Goal: Task Accomplishment & Management: Use online tool/utility

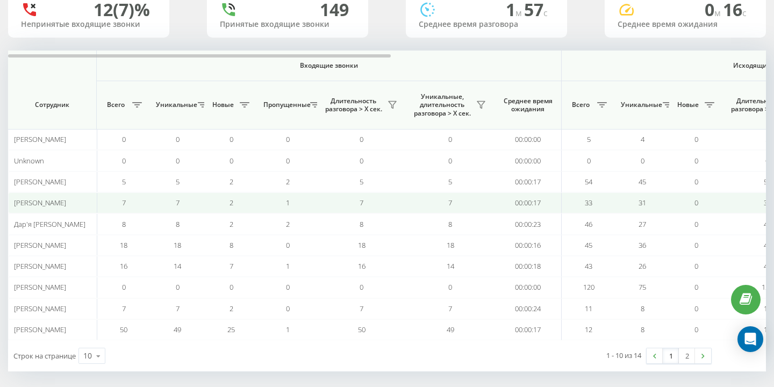
scroll to position [93, 0]
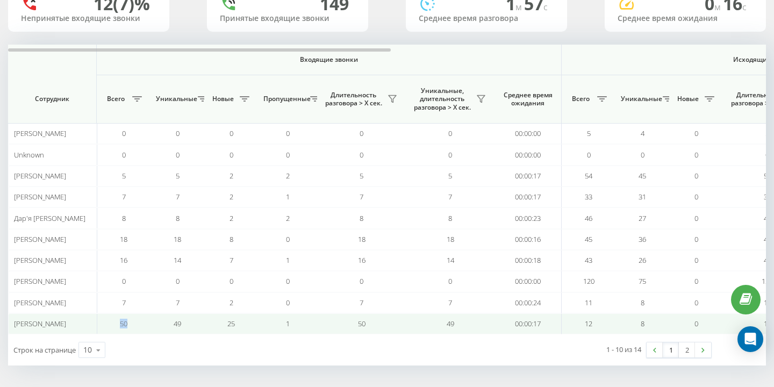
drag, startPoint x: 126, startPoint y: 321, endPoint x: 118, endPoint y: 321, distance: 8.1
click at [118, 321] on td "50" at bounding box center [124, 323] width 54 height 21
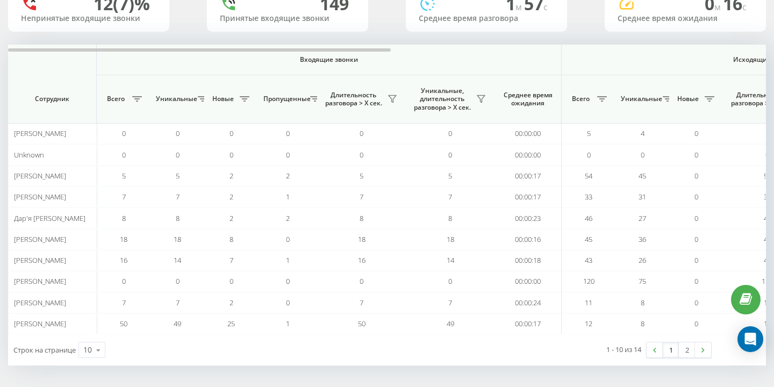
click at [129, 335] on div "Строк на странице 10 10 25 50 100" at bounding box center [197, 349] width 379 height 31
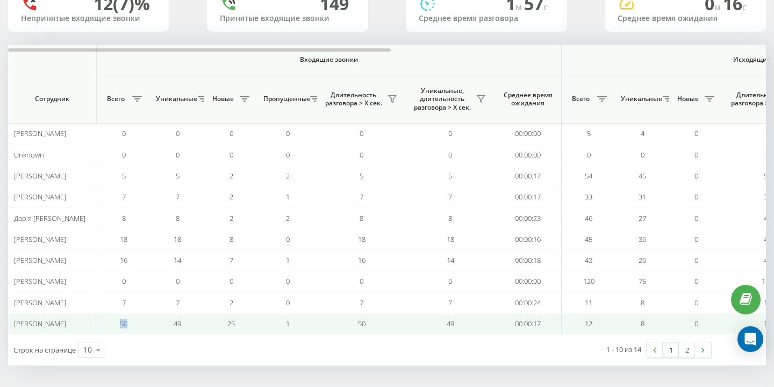
drag, startPoint x: 120, startPoint y: 325, endPoint x: 147, endPoint y: 325, distance: 26.9
click at [147, 325] on td "50" at bounding box center [124, 323] width 54 height 21
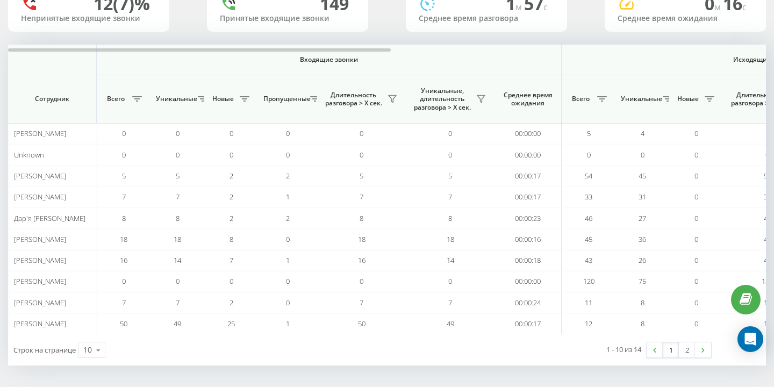
click at [140, 340] on div "Строк на странице 10 10 25 50 100" at bounding box center [197, 349] width 379 height 31
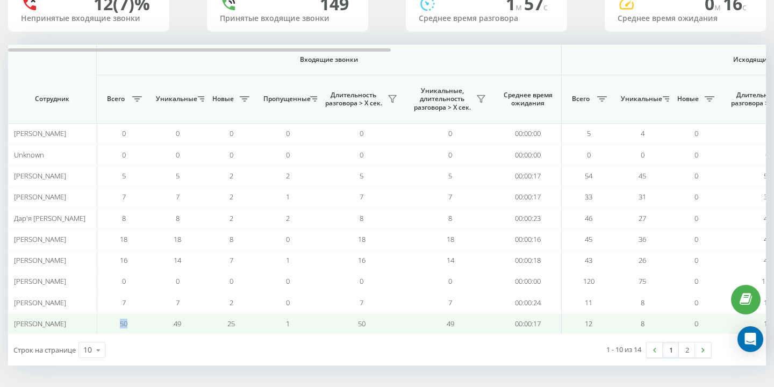
drag, startPoint x: 136, startPoint y: 324, endPoint x: 121, endPoint y: 324, distance: 15.6
click at [121, 324] on td "50" at bounding box center [124, 323] width 54 height 21
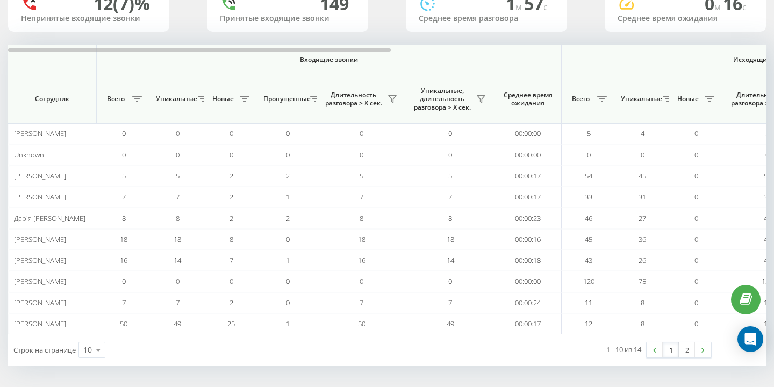
click at [129, 335] on div "Строк на странице 10 10 25 50 100" at bounding box center [197, 349] width 379 height 31
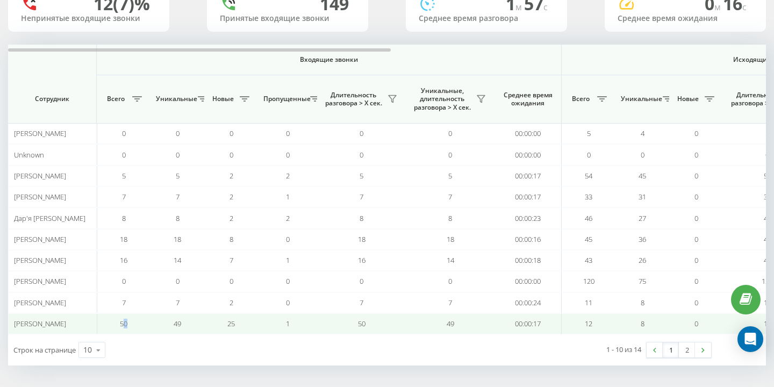
drag, startPoint x: 122, startPoint y: 321, endPoint x: 131, endPoint y: 321, distance: 8.6
click at [131, 321] on td "50" at bounding box center [124, 323] width 54 height 21
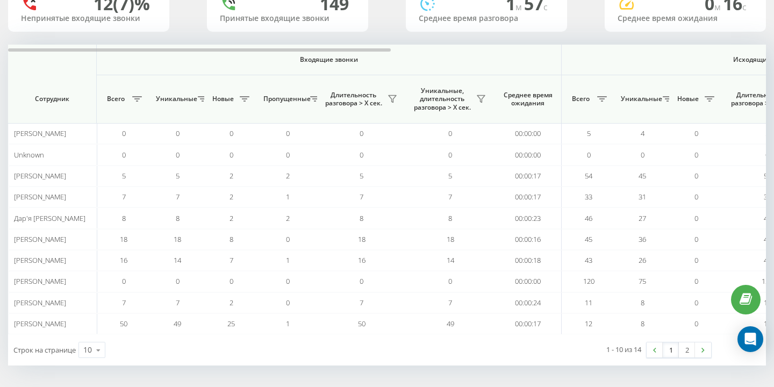
click at [134, 342] on div "Строк на странице 10 10 25 50 100" at bounding box center [197, 349] width 379 height 31
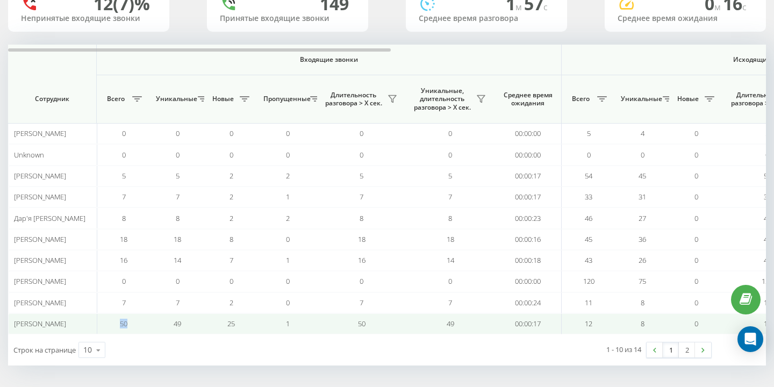
drag, startPoint x: 117, startPoint y: 324, endPoint x: 132, endPoint y: 321, distance: 14.8
click at [132, 321] on td "50" at bounding box center [124, 323] width 54 height 21
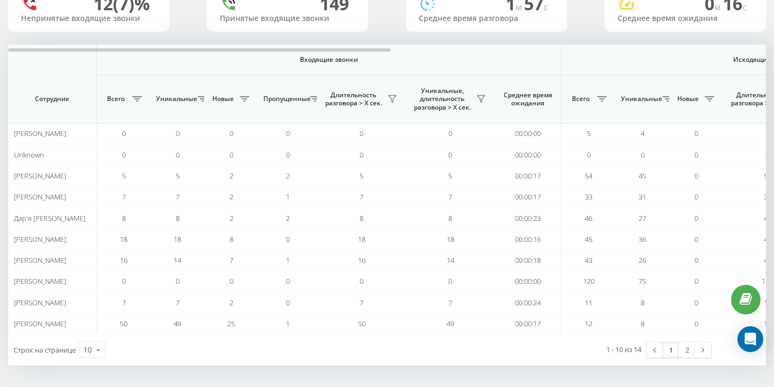
click at [141, 350] on div "Строк на странице 10 10 25 50 100" at bounding box center [197, 349] width 379 height 31
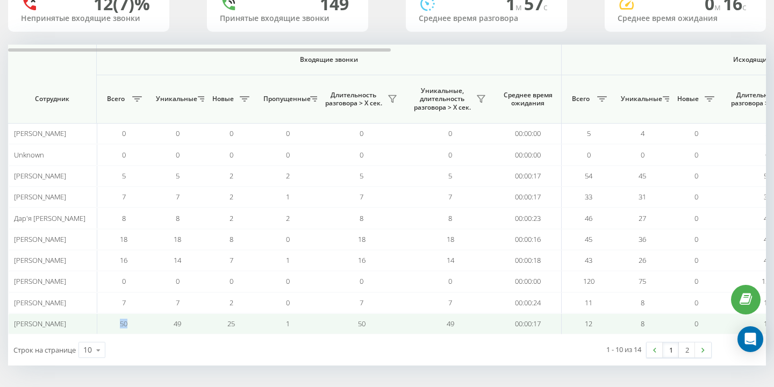
drag, startPoint x: 112, startPoint y: 322, endPoint x: 147, endPoint y: 321, distance: 34.9
click at [147, 322] on td "50" at bounding box center [124, 323] width 54 height 21
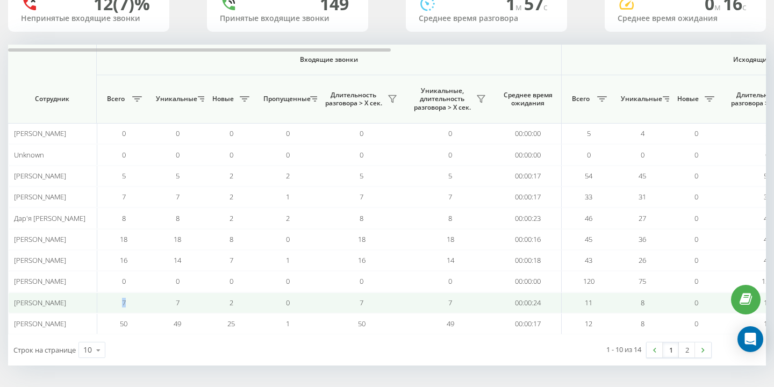
drag, startPoint x: 120, startPoint y: 301, endPoint x: 133, endPoint y: 301, distance: 12.9
click at [133, 301] on td "7" at bounding box center [124, 302] width 54 height 21
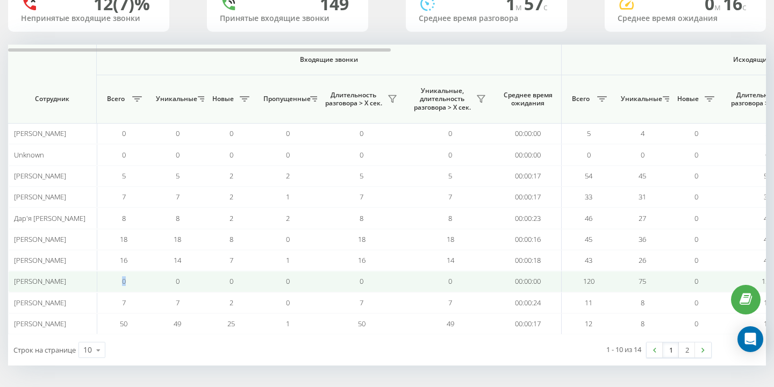
drag, startPoint x: 131, startPoint y: 284, endPoint x: 116, endPoint y: 281, distance: 15.4
click at [116, 281] on td "0" at bounding box center [124, 281] width 54 height 21
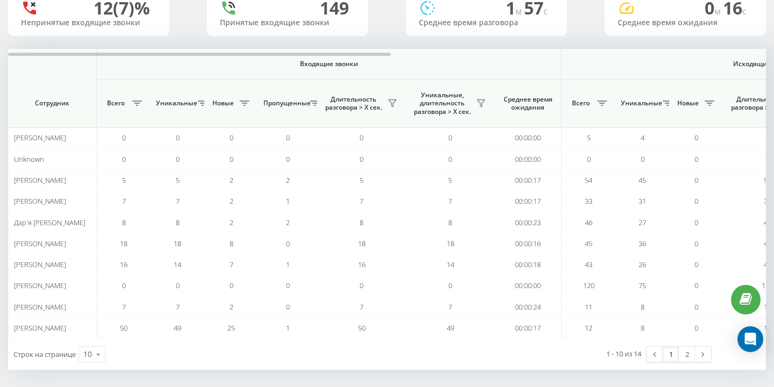
scroll to position [93, 0]
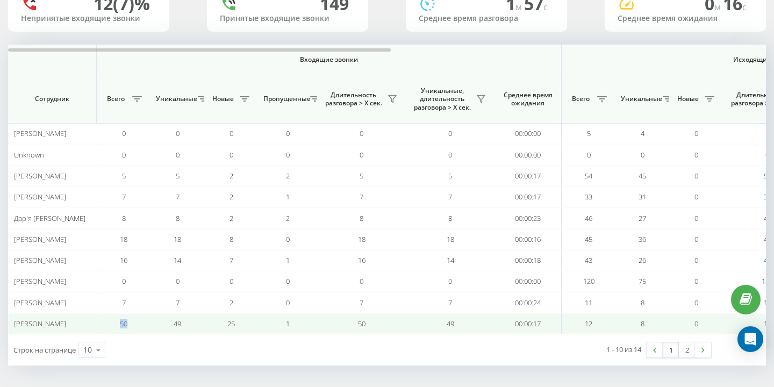
drag, startPoint x: 118, startPoint y: 323, endPoint x: 138, endPoint y: 323, distance: 19.9
click at [138, 323] on td "50" at bounding box center [124, 323] width 54 height 21
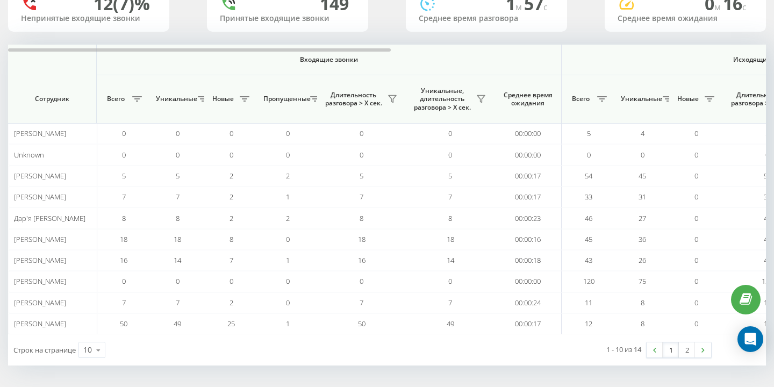
click at [140, 334] on div "Строк на странице 10 10 25 50 100" at bounding box center [197, 349] width 379 height 31
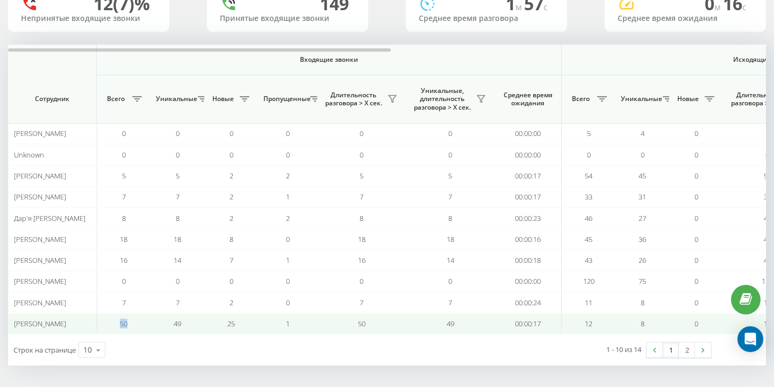
drag, startPoint x: 131, startPoint y: 324, endPoint x: 102, endPoint y: 324, distance: 28.5
click at [103, 324] on td "50" at bounding box center [124, 323] width 54 height 21
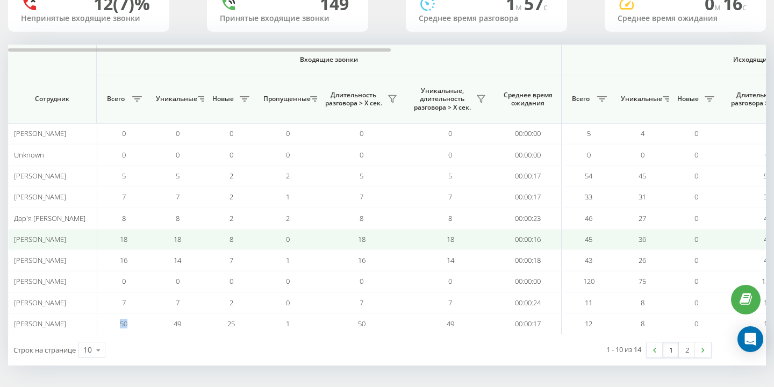
scroll to position [0, 0]
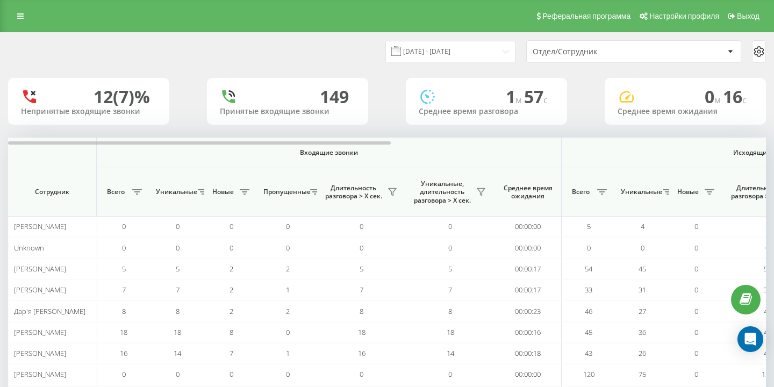
click at [637, 50] on div "Отдел/Сотрудник" at bounding box center [597, 51] width 128 height 9
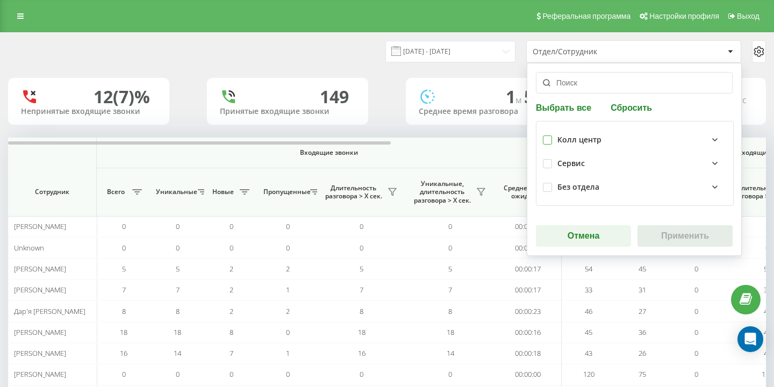
click at [550, 135] on label at bounding box center [547, 135] width 9 height 0
checkbox input "true"
click at [691, 227] on button "Применить" at bounding box center [684, 235] width 95 height 21
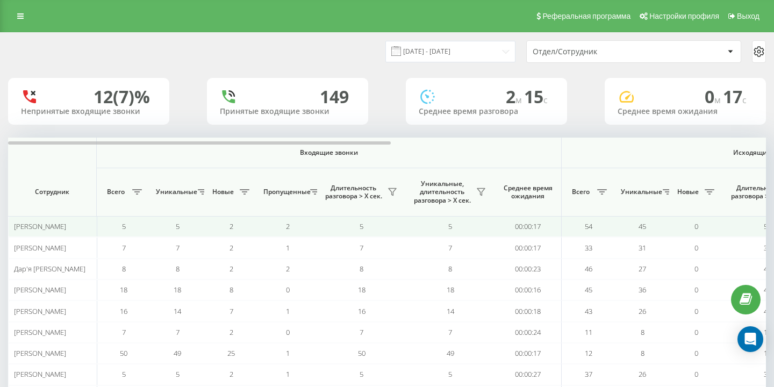
scroll to position [93, 0]
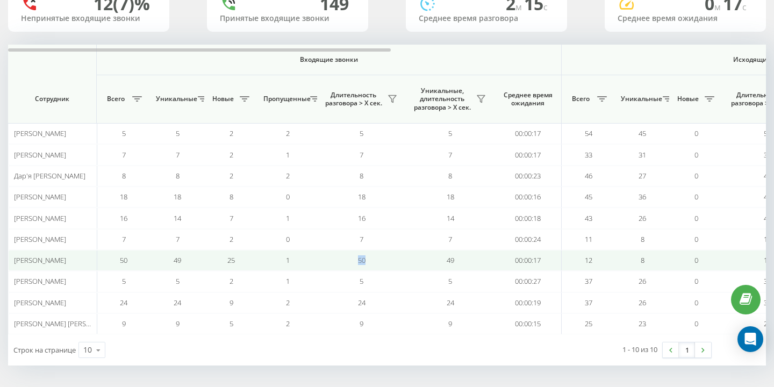
drag, startPoint x: 359, startPoint y: 263, endPoint x: 373, endPoint y: 263, distance: 14.0
click at [373, 263] on td "50" at bounding box center [361, 260] width 89 height 21
click at [370, 260] on td "50" at bounding box center [361, 260] width 89 height 21
drag, startPoint x: 370, startPoint y: 260, endPoint x: 358, endPoint y: 259, distance: 11.8
click at [358, 260] on td "50" at bounding box center [361, 260] width 89 height 21
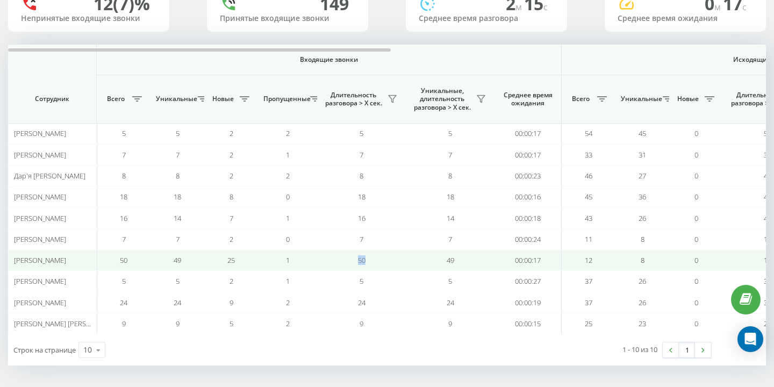
click at [358, 259] on span "50" at bounding box center [362, 260] width 8 height 10
drag, startPoint x: 358, startPoint y: 259, endPoint x: 372, endPoint y: 260, distance: 14.0
click at [372, 260] on td "50" at bounding box center [361, 260] width 89 height 21
